Goal: Task Accomplishment & Management: Complete application form

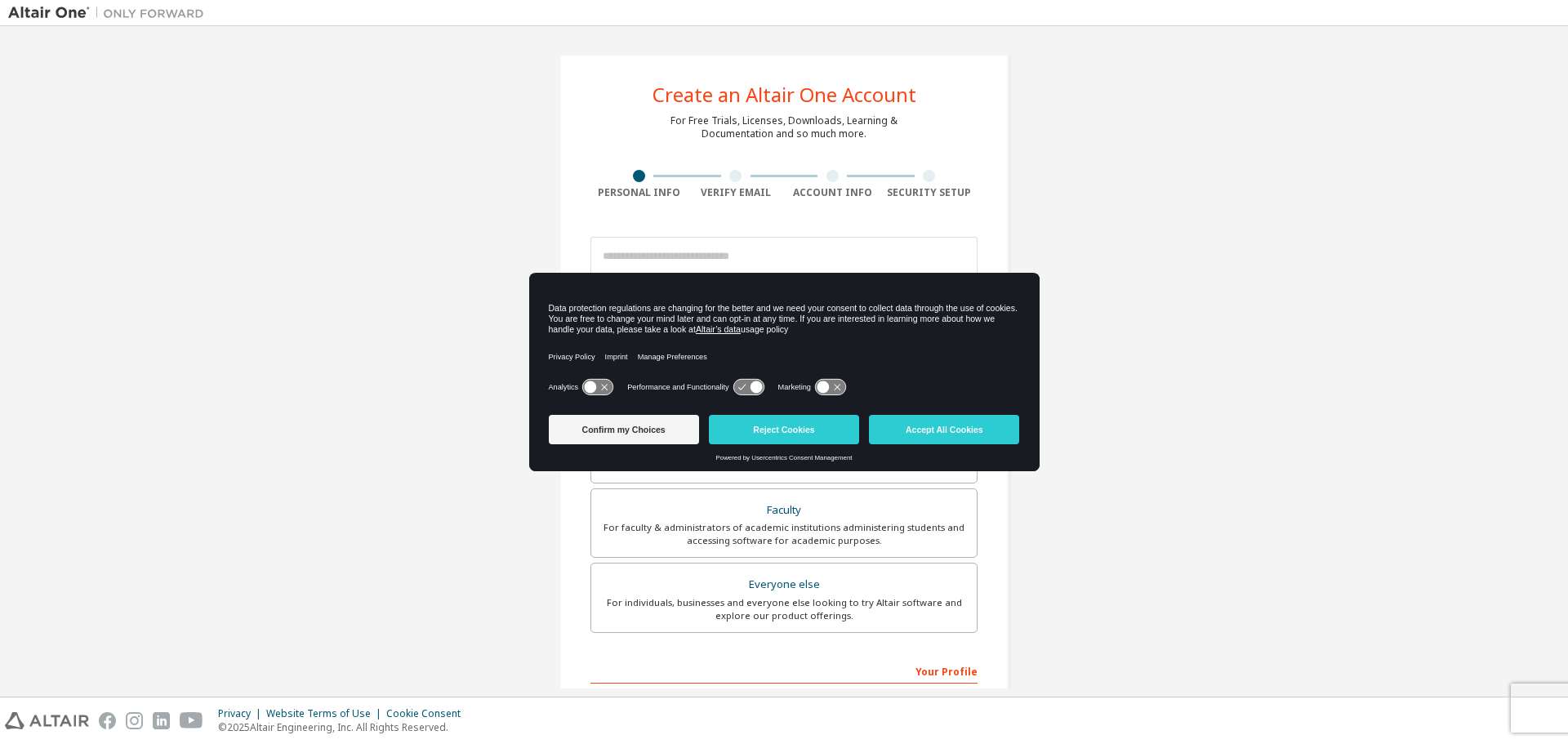
click at [1172, 318] on div "Create an Altair One Account For Free Trials, Licenses, Downloads, Learning & D…" at bounding box center [784, 467] width 1552 height 864
click at [918, 424] on button "Accept All Cookies" at bounding box center [944, 428] width 150 height 29
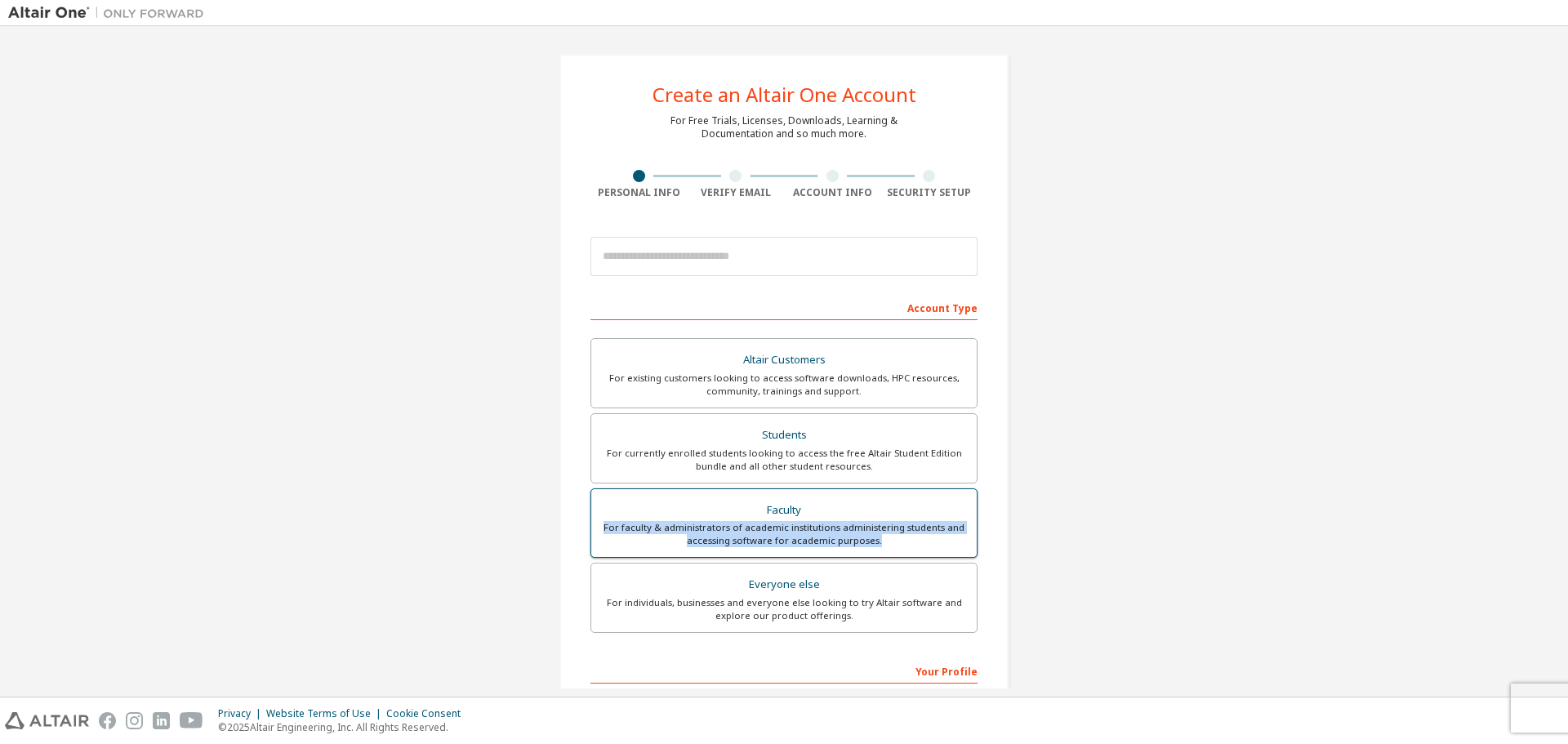
drag, startPoint x: 601, startPoint y: 524, endPoint x: 897, endPoint y: 547, distance: 296.9
click at [897, 547] on div "For faculty & administrators of academic institutions administering students an…" at bounding box center [784, 533] width 366 height 26
copy div "For faculty & administrators of academic institutions administering students an…"
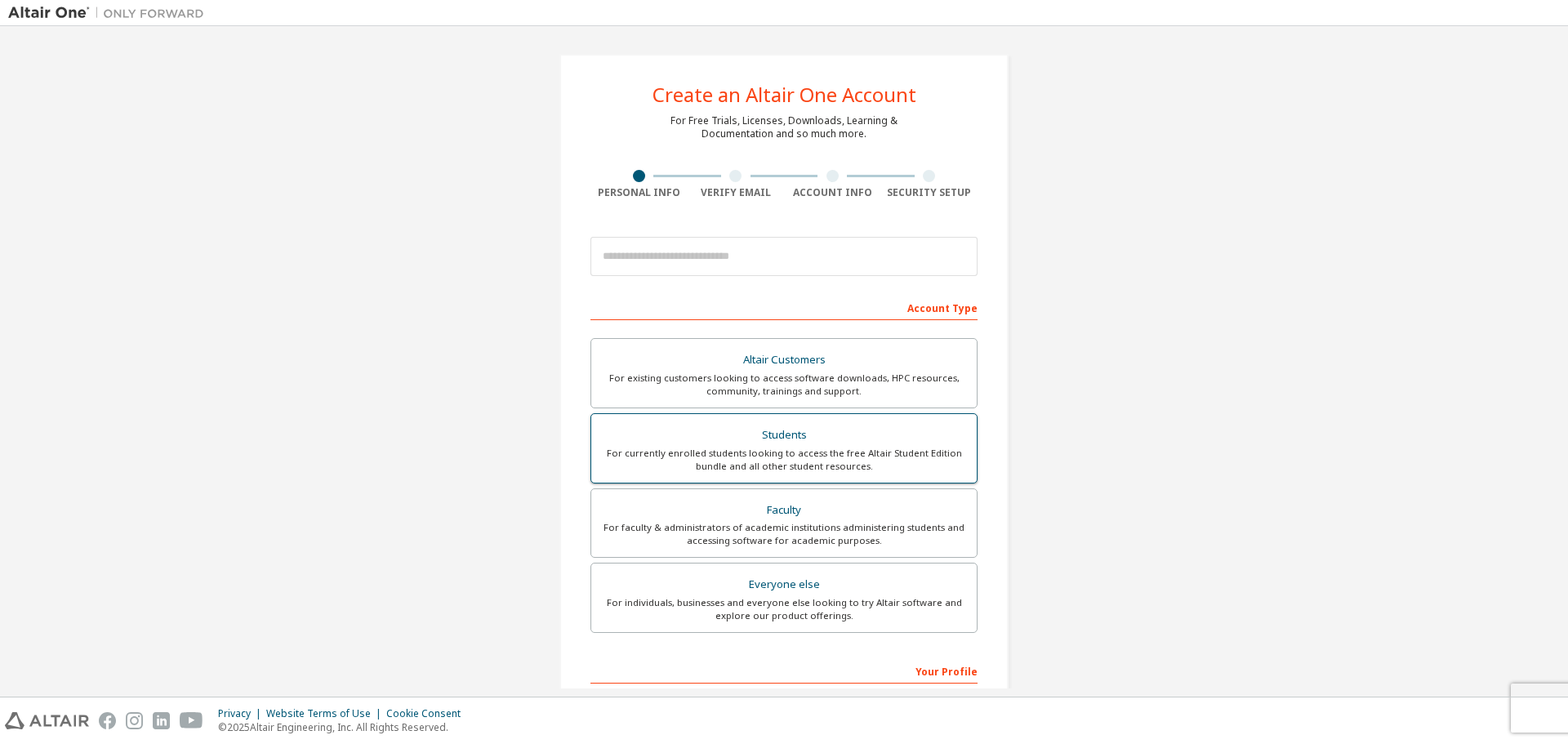
click at [872, 446] on div "For currently enrolled students looking to access the free Altair Student Editi…" at bounding box center [784, 459] width 366 height 26
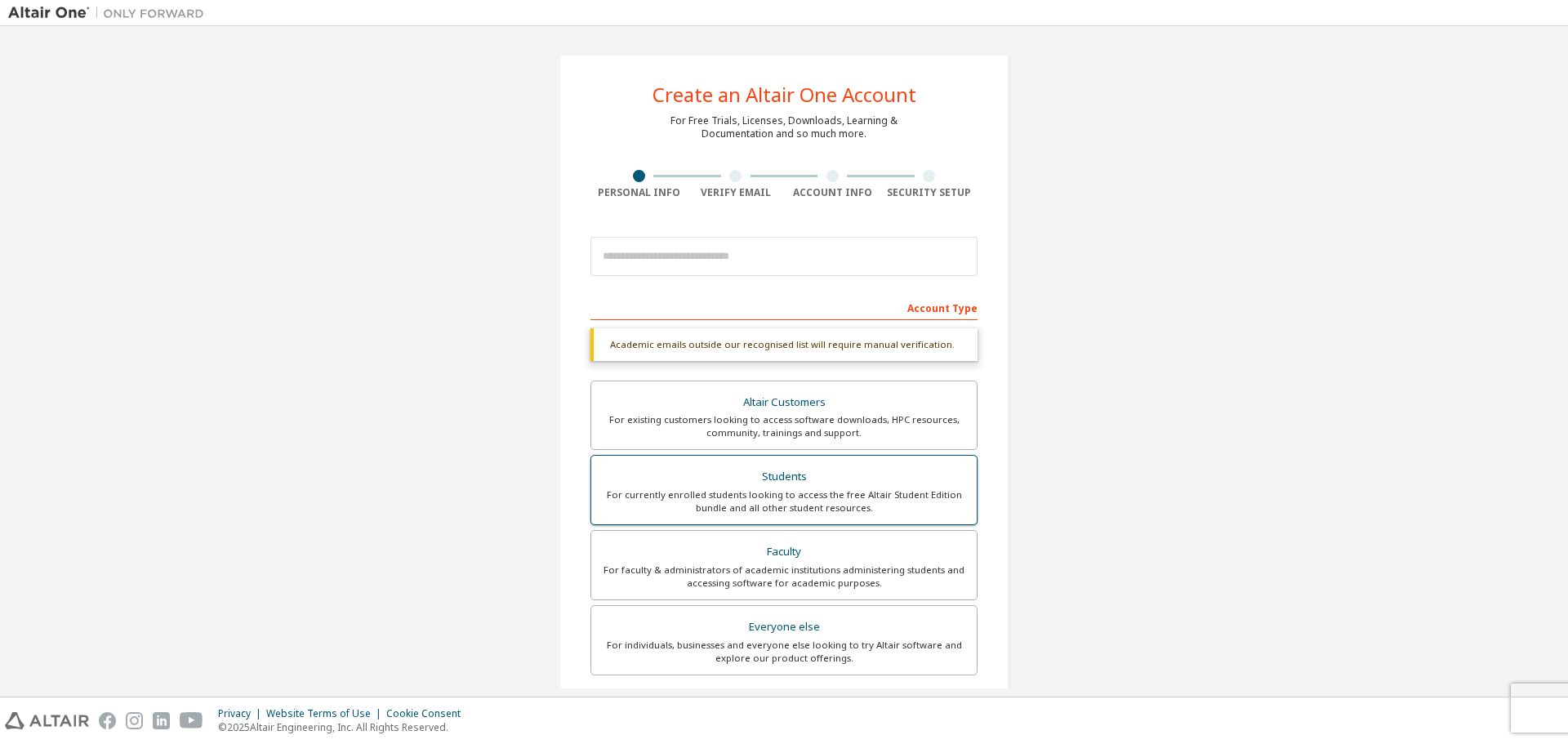
click at [917, 500] on div "For currently enrolled students looking to access the free Altair Student Editi…" at bounding box center [784, 500] width 366 height 26
click at [711, 267] on input "email" at bounding box center [784, 256] width 387 height 39
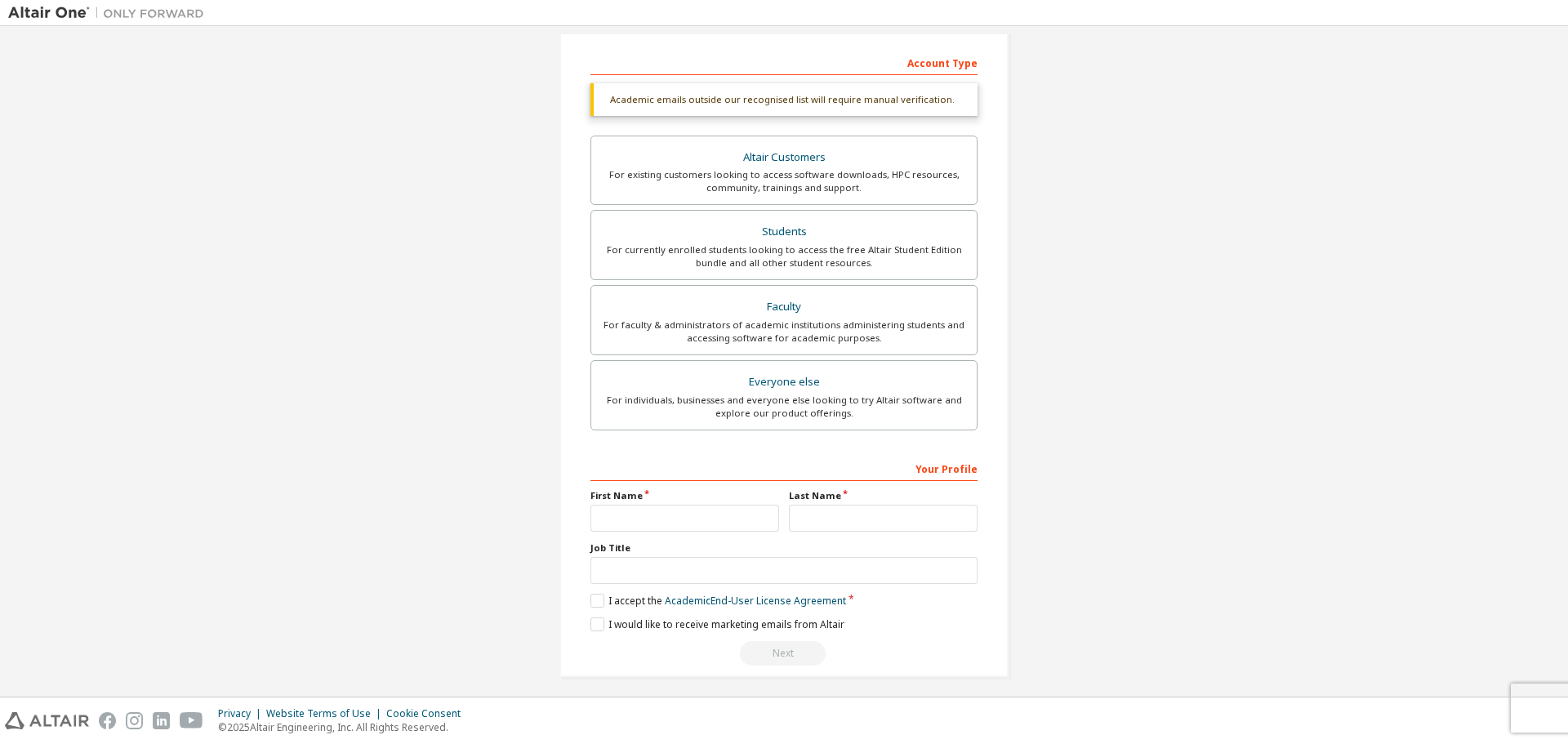
scroll to position [211, 0]
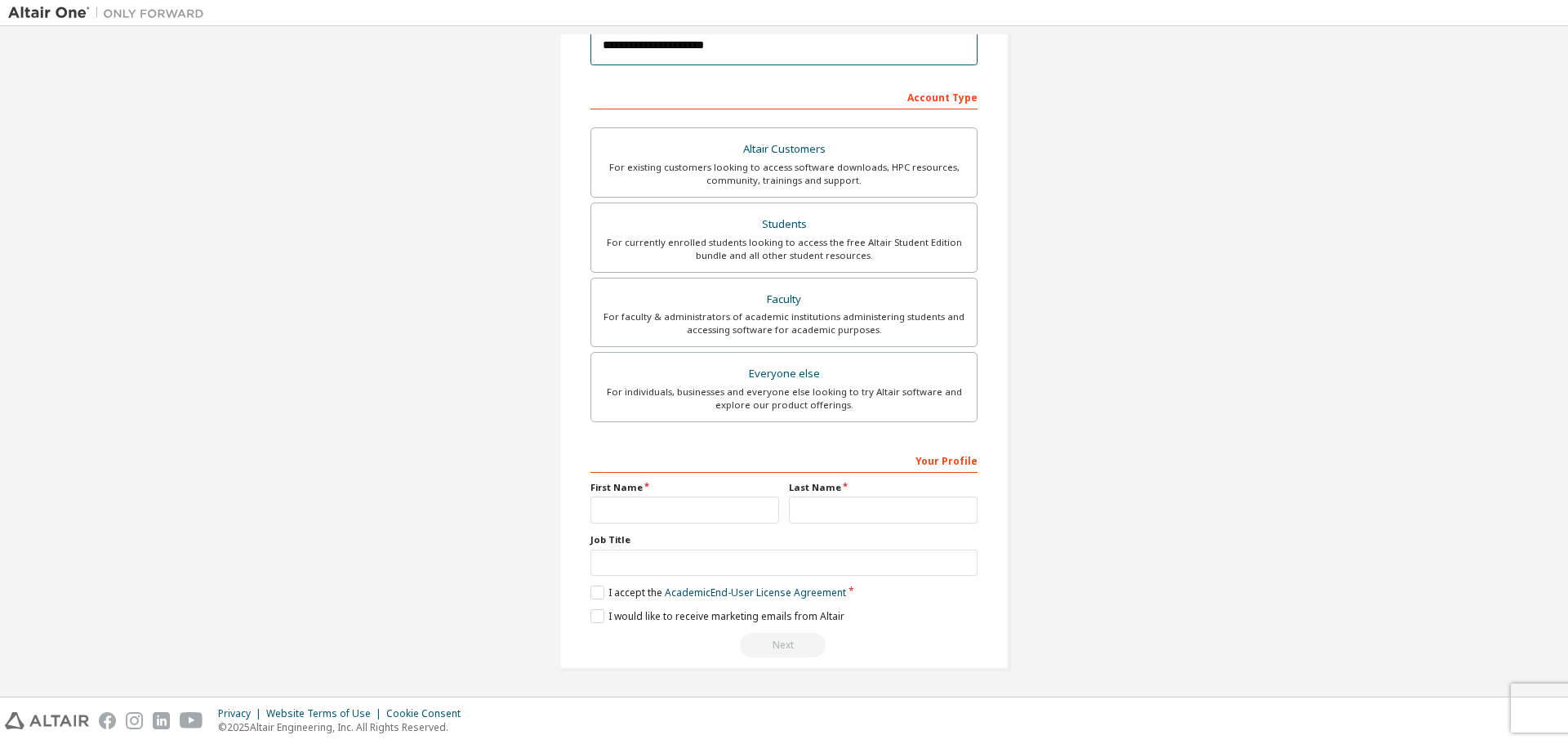
type input "**********"
click at [624, 510] on input "text" at bounding box center [685, 509] width 189 height 27
type input "**********"
click at [819, 508] on input "text" at bounding box center [883, 509] width 189 height 27
type input "**********"
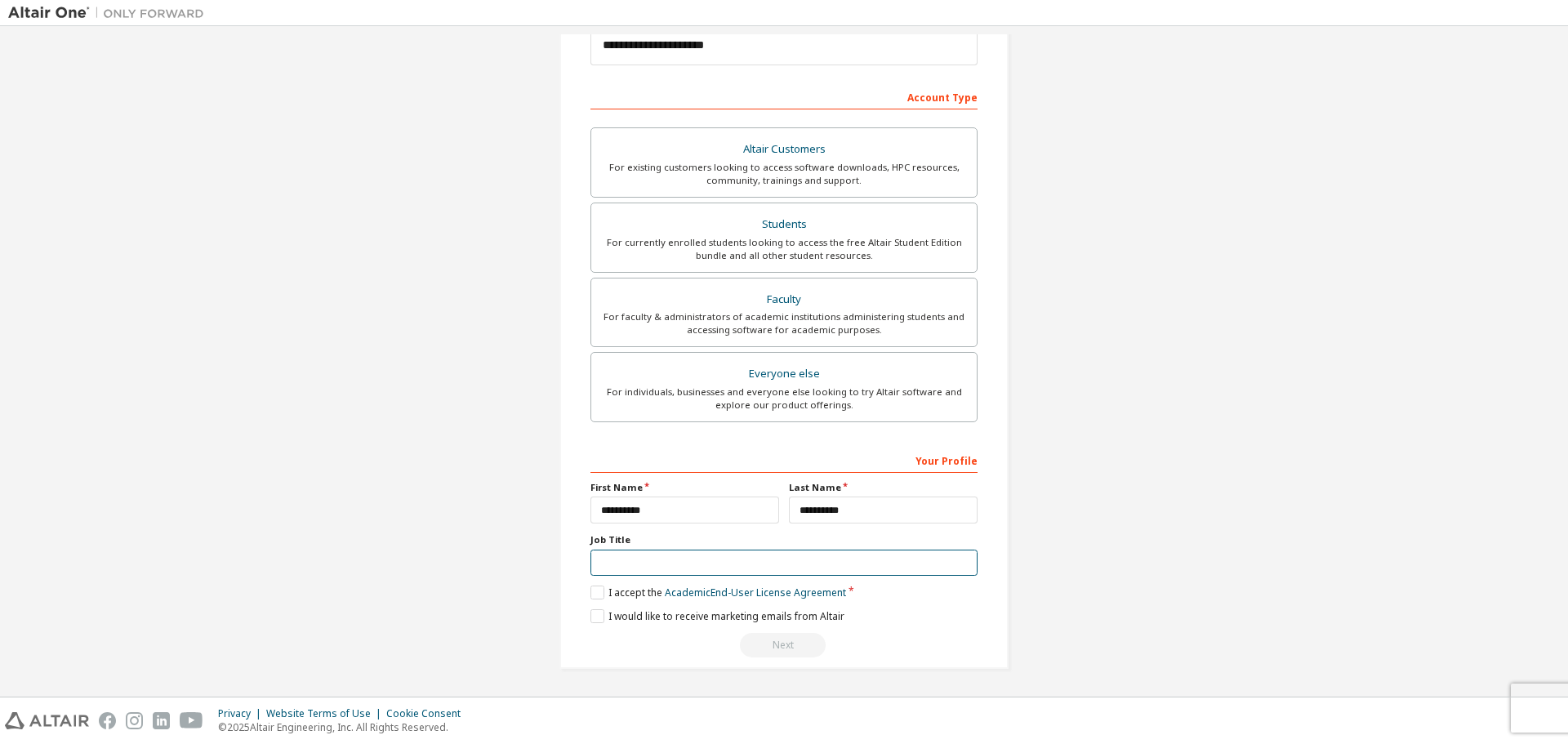
click at [761, 564] on input "text" at bounding box center [784, 563] width 387 height 27
type input "*******"
click at [600, 588] on label "I accept the Academic End-User License Agreement" at bounding box center [718, 592] width 255 height 14
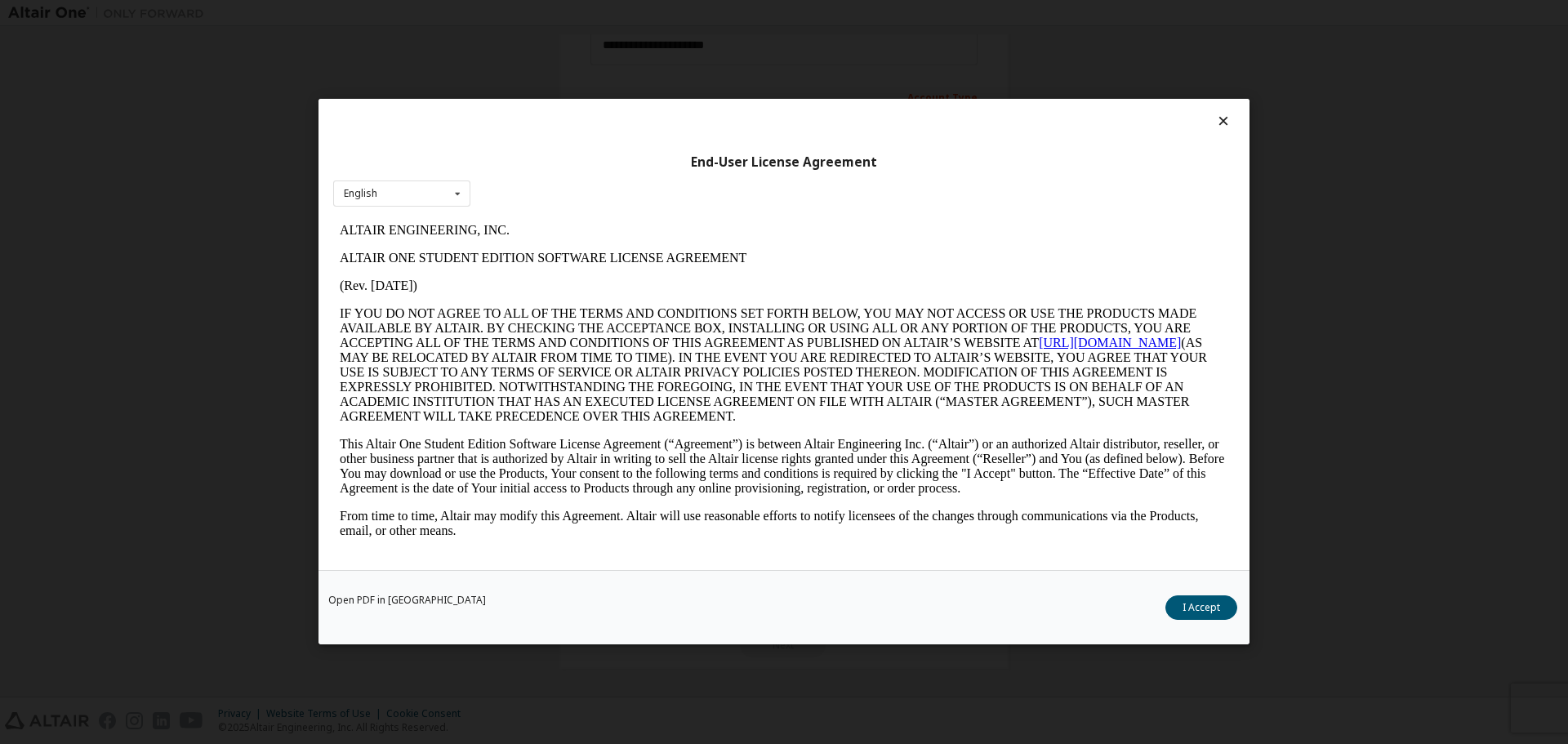
scroll to position [0, 0]
click at [1210, 615] on button "I Accept" at bounding box center [1201, 608] width 72 height 25
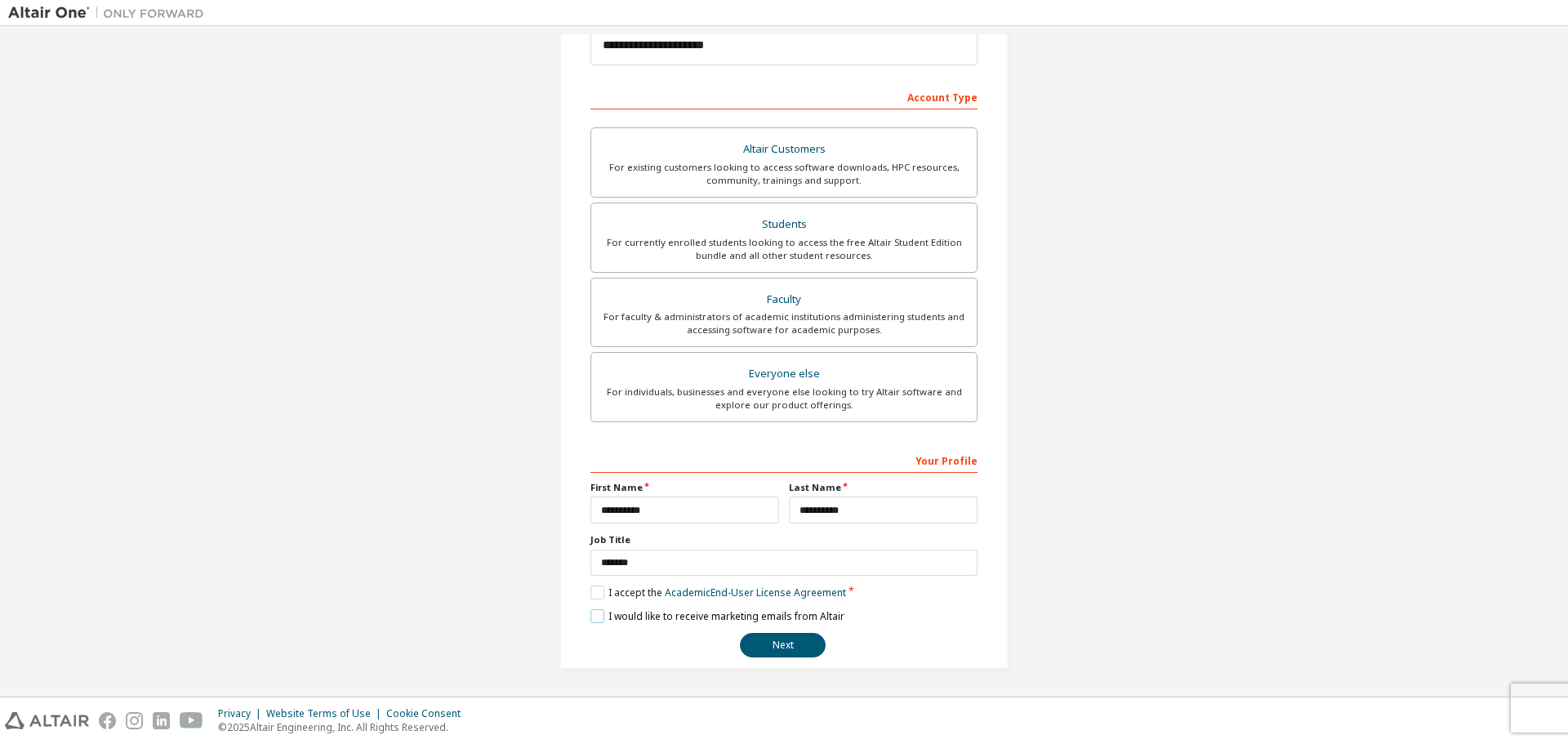
click at [599, 615] on label "I would like to receive marketing emails from Altair" at bounding box center [718, 616] width 254 height 14
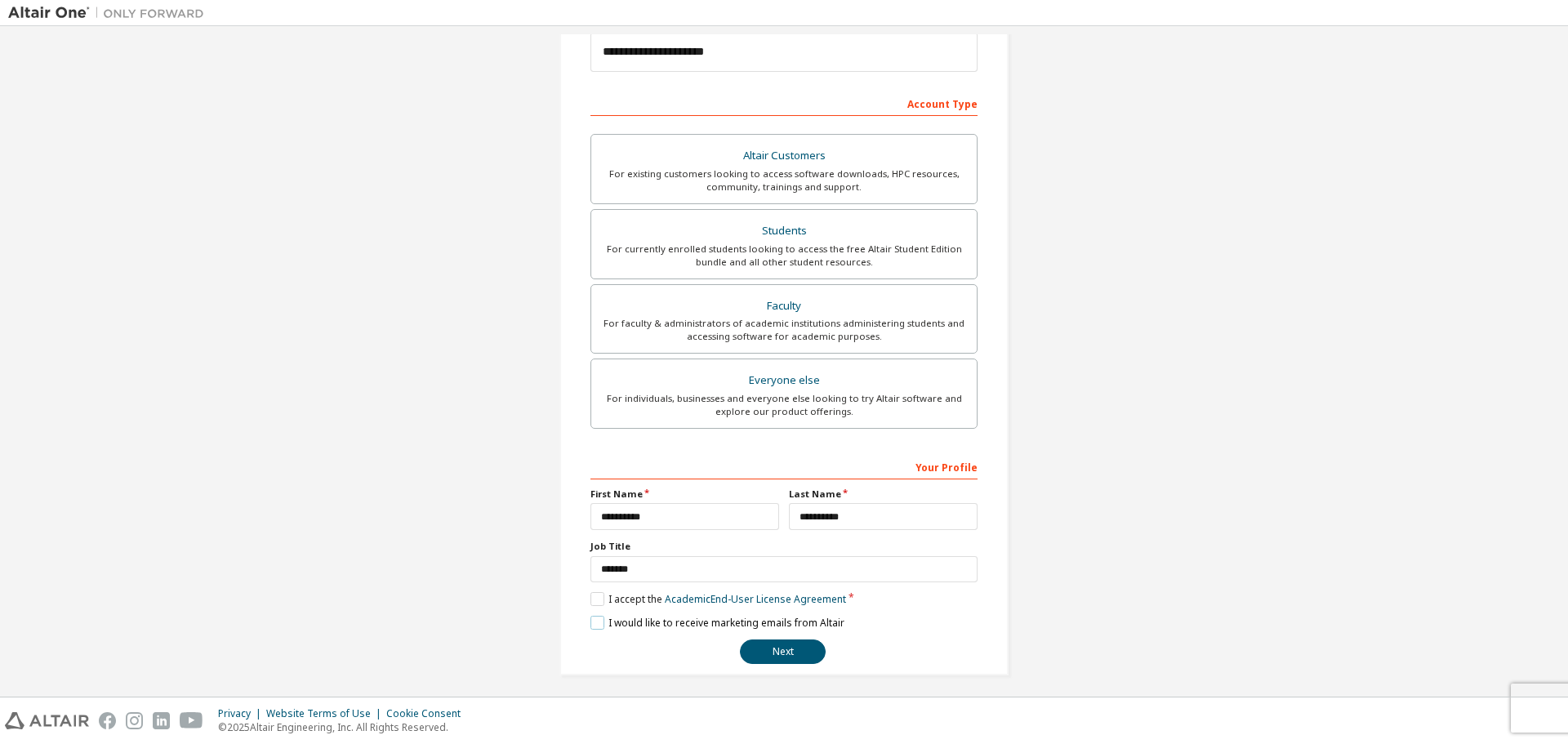
scroll to position [211, 0]
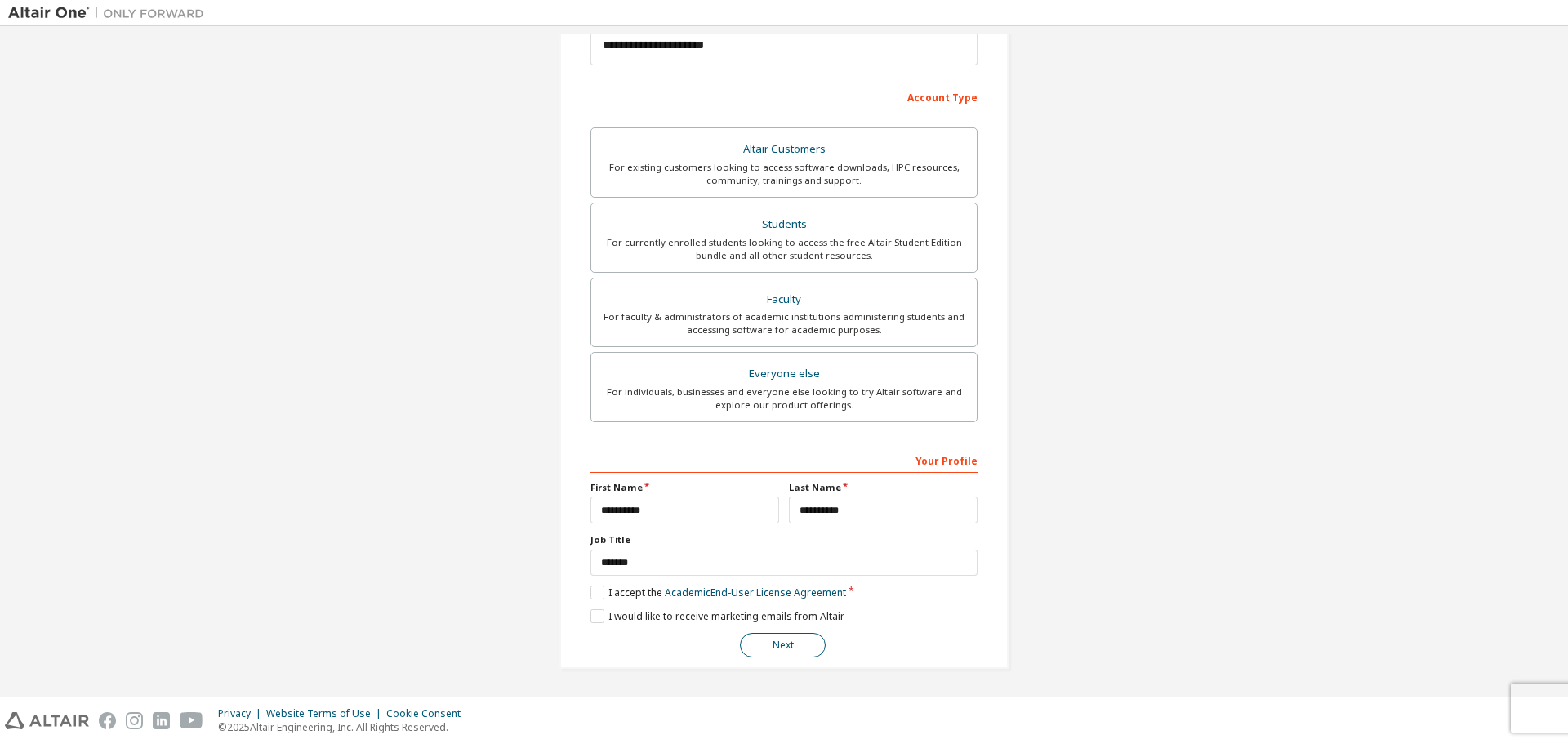
click at [807, 640] on button "Next" at bounding box center [783, 645] width 85 height 25
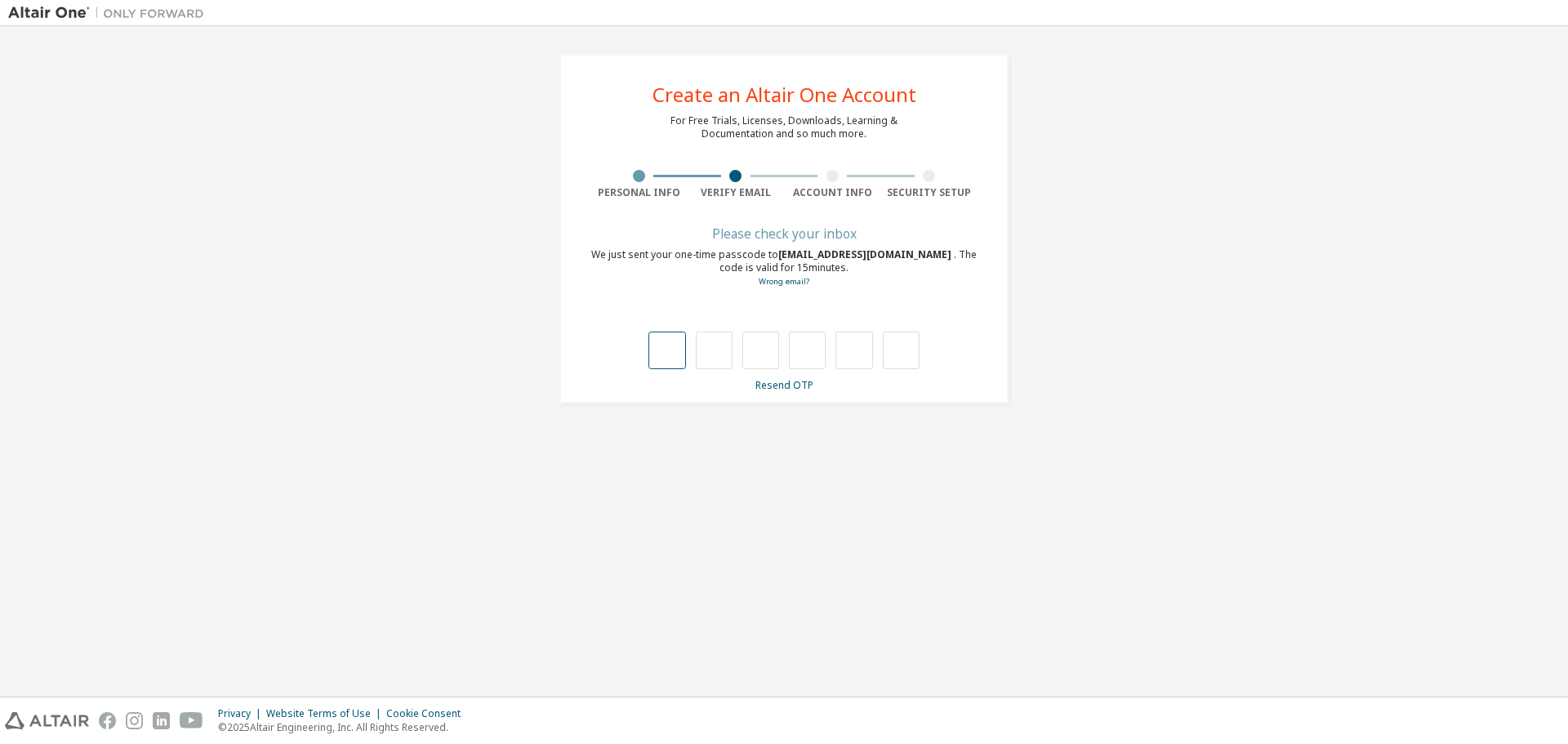
type input "*"
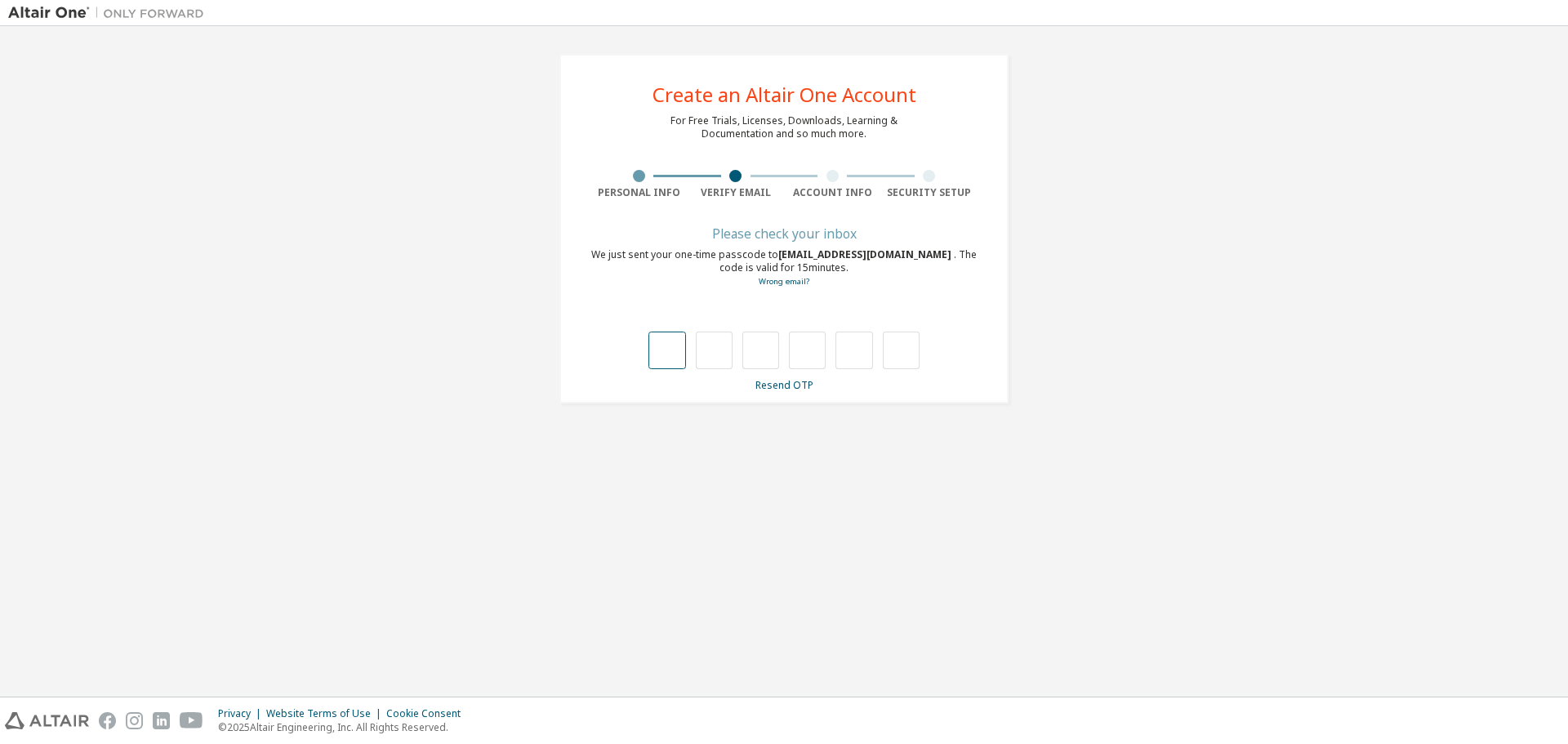
type input "*"
